Goal: Task Accomplishment & Management: Use online tool/utility

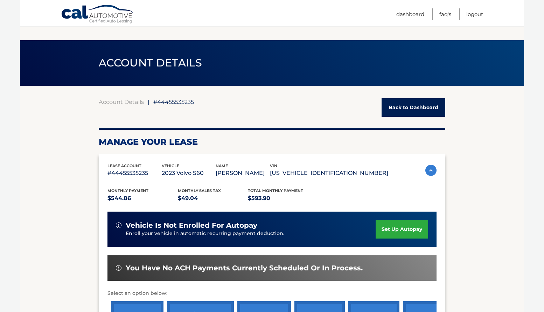
scroll to position [392, 0]
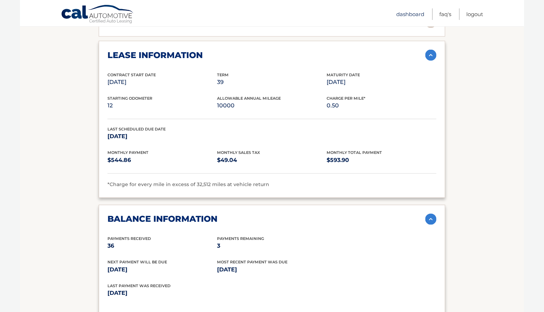
click at [398, 14] on link "Dashboard" at bounding box center [410, 14] width 28 height 12
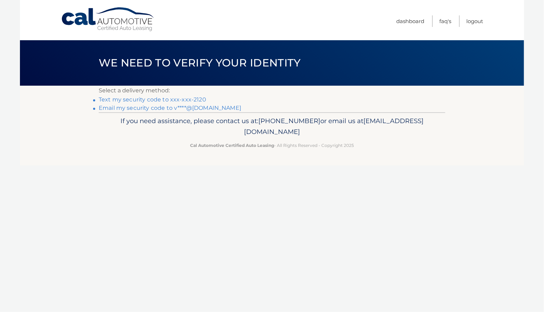
click at [206, 102] on link "Text my security code to xxx-xxx-2120" at bounding box center [153, 99] width 108 height 7
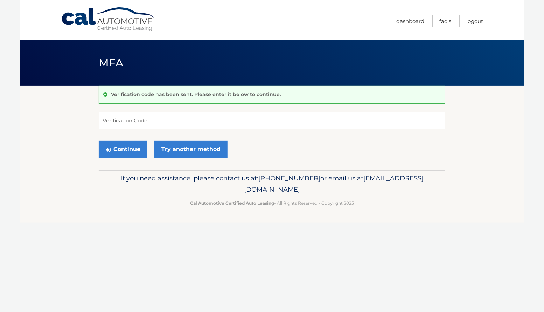
click at [139, 125] on input "Verification Code" at bounding box center [272, 121] width 347 height 18
type input "194252"
click at [127, 158] on button "Continue" at bounding box center [123, 150] width 49 height 18
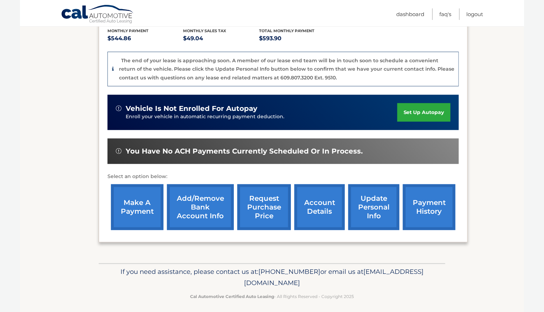
scroll to position [151, 0]
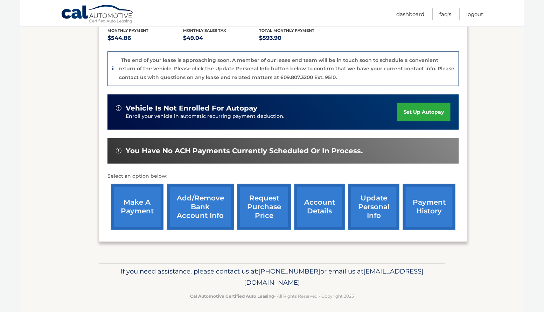
click at [262, 203] on link "request purchase price" at bounding box center [264, 207] width 54 height 46
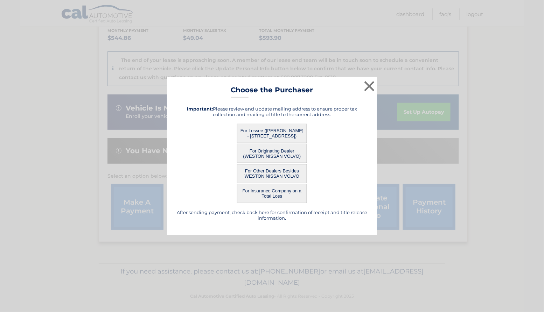
click at [259, 177] on button "For Other Dealers Besides WESTON NISSAN VOLVO" at bounding box center [272, 173] width 70 height 19
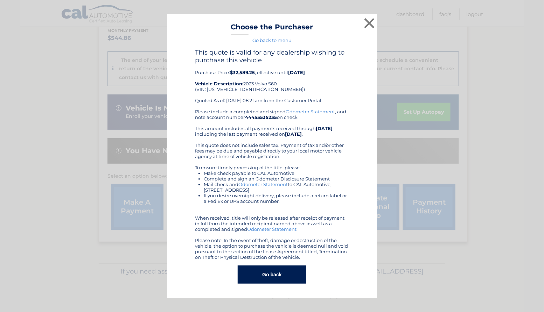
click at [273, 276] on button "Go back" at bounding box center [272, 275] width 68 height 18
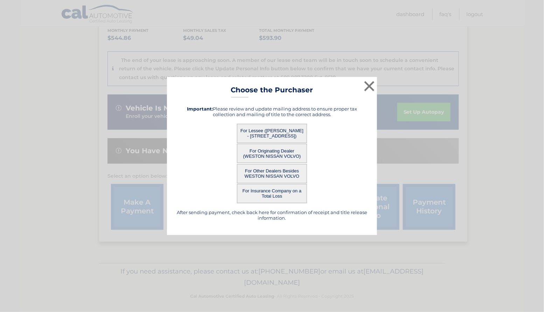
click at [272, 132] on button "For Lessee ([PERSON_NAME] - [STREET_ADDRESS])" at bounding box center [272, 133] width 70 height 19
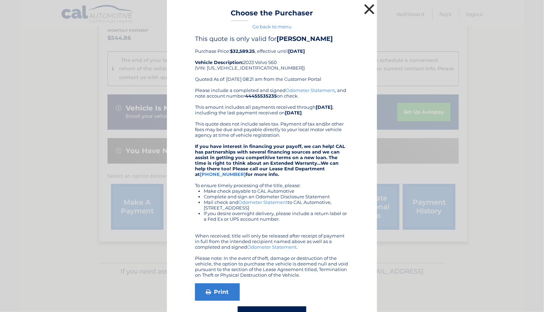
click at [370, 8] on button "×" at bounding box center [370, 9] width 14 height 14
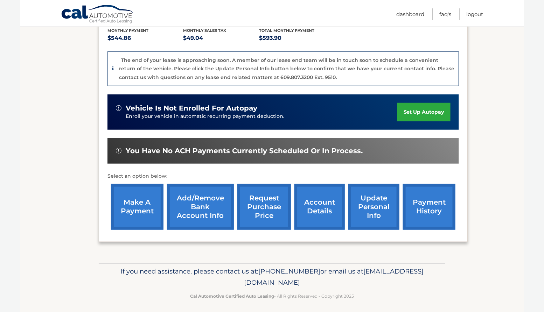
click at [265, 204] on link "request purchase price" at bounding box center [264, 207] width 54 height 46
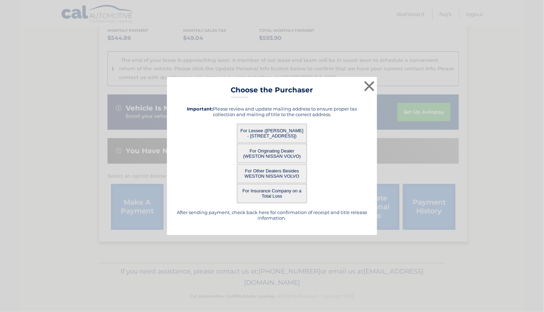
click at [260, 156] on button "For Originating Dealer (WESTON NISSAN VOLVO)" at bounding box center [272, 153] width 70 height 19
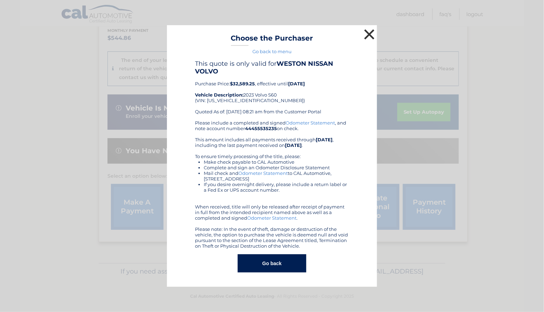
click at [369, 29] on button "×" at bounding box center [370, 34] width 14 height 14
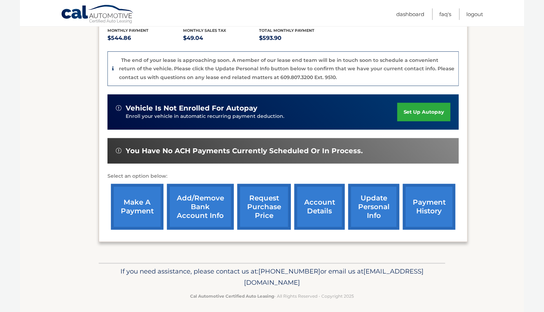
click at [263, 203] on link "request purchase price" at bounding box center [264, 207] width 54 height 46
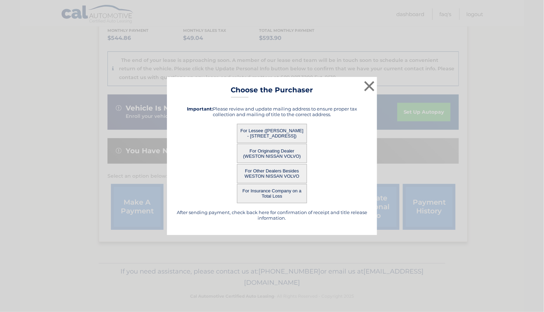
click at [261, 173] on button "For Other Dealers Besides WESTON NISSAN VOLVO" at bounding box center [272, 173] width 70 height 19
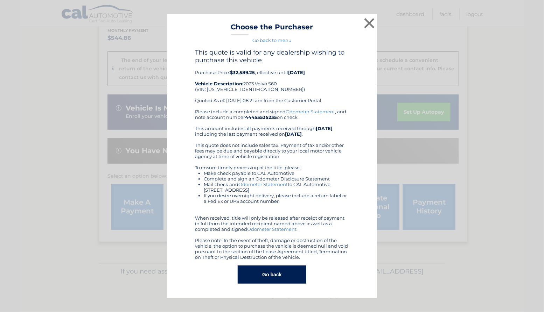
click at [352, 84] on div "This quote is valid for any dealership wishing to purchase this vehicle Purchas…" at bounding box center [272, 166] width 193 height 235
click at [370, 18] on button "×" at bounding box center [370, 23] width 14 height 14
